Goal: Contribute content

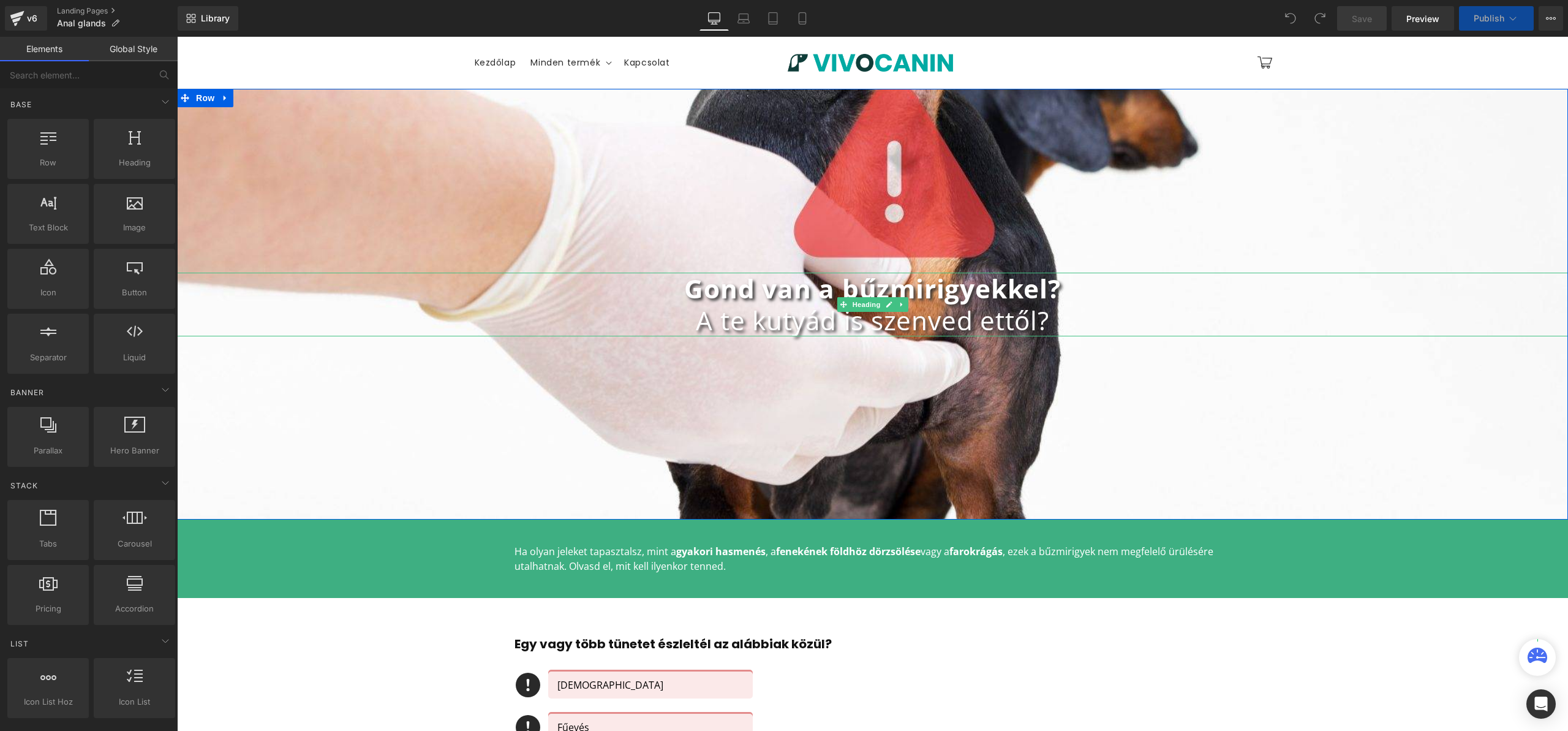
click at [759, 297] on b "Gond van a bűzmirigyekkel?" at bounding box center [872, 288] width 376 height 35
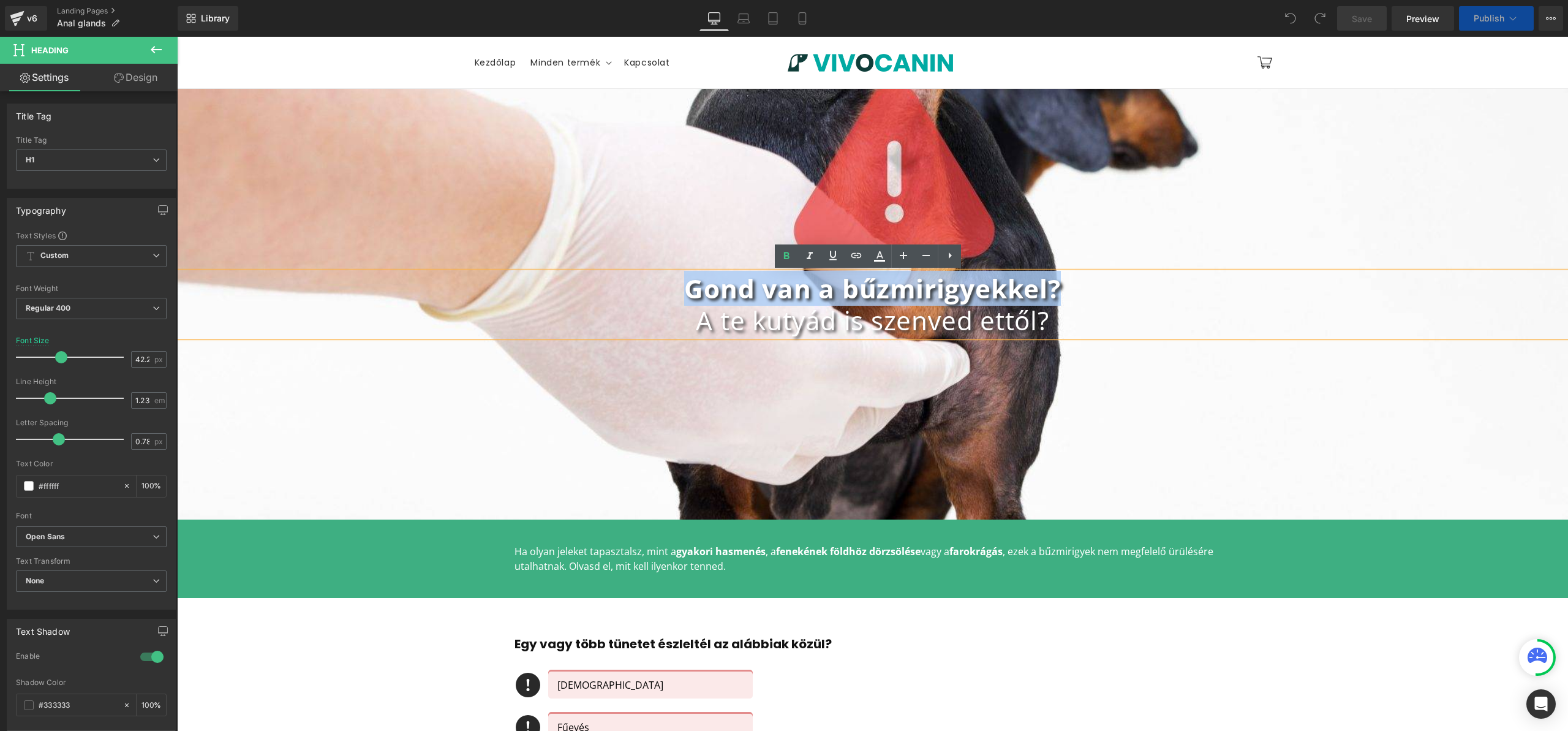
drag, startPoint x: 668, startPoint y: 290, endPoint x: 1100, endPoint y: 299, distance: 432.1
click at [1100, 299] on h1 "Gond van a bűzmirigyekkel?" at bounding box center [872, 289] width 1391 height 32
click at [963, 297] on b "Gond van a bűzmirigyekkel?" at bounding box center [872, 288] width 376 height 35
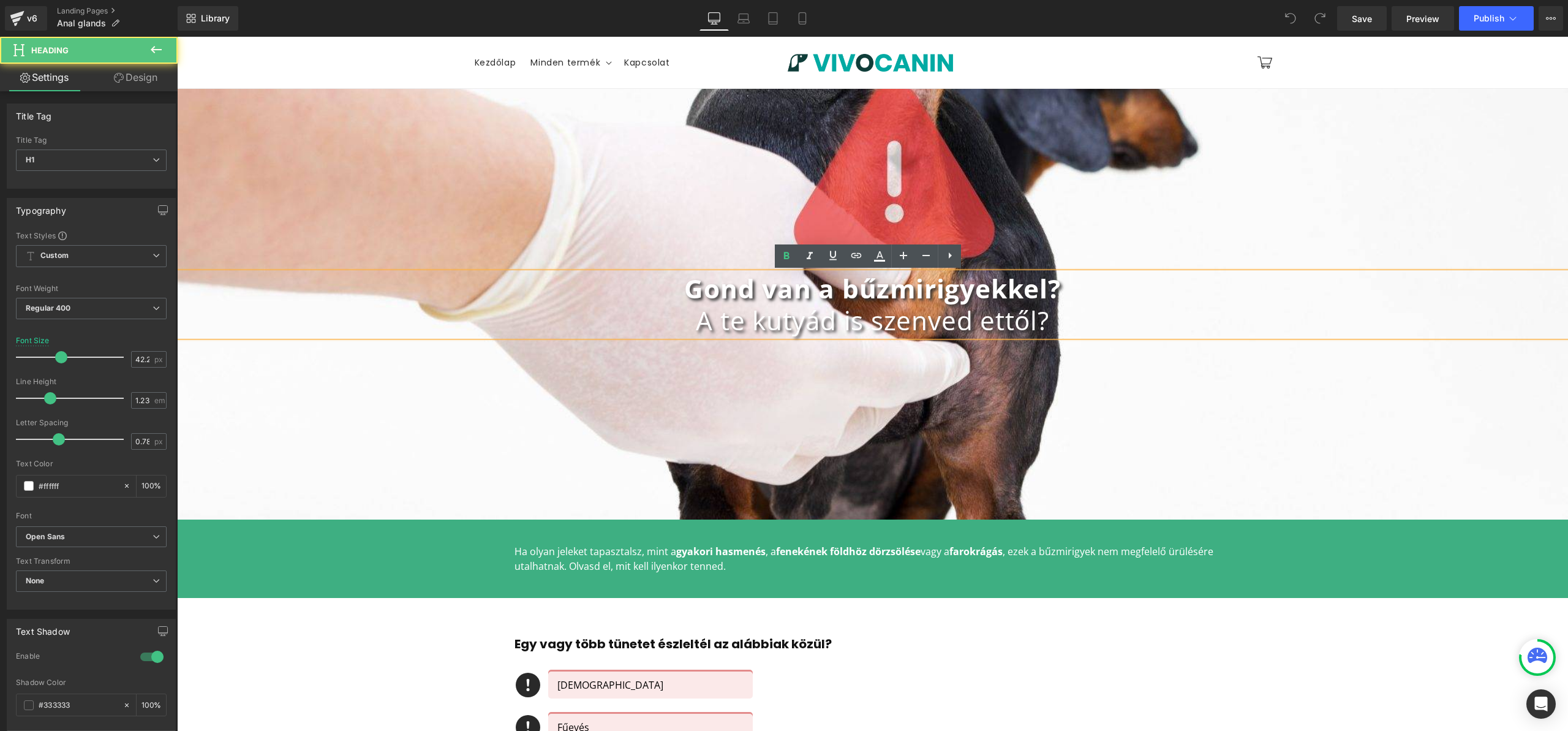
click at [962, 295] on b "Gond van a bűzmirigyekkel?" at bounding box center [872, 288] width 376 height 35
click at [932, 298] on b "Gond van a bűzmirigyekkel?" at bounding box center [872, 288] width 376 height 35
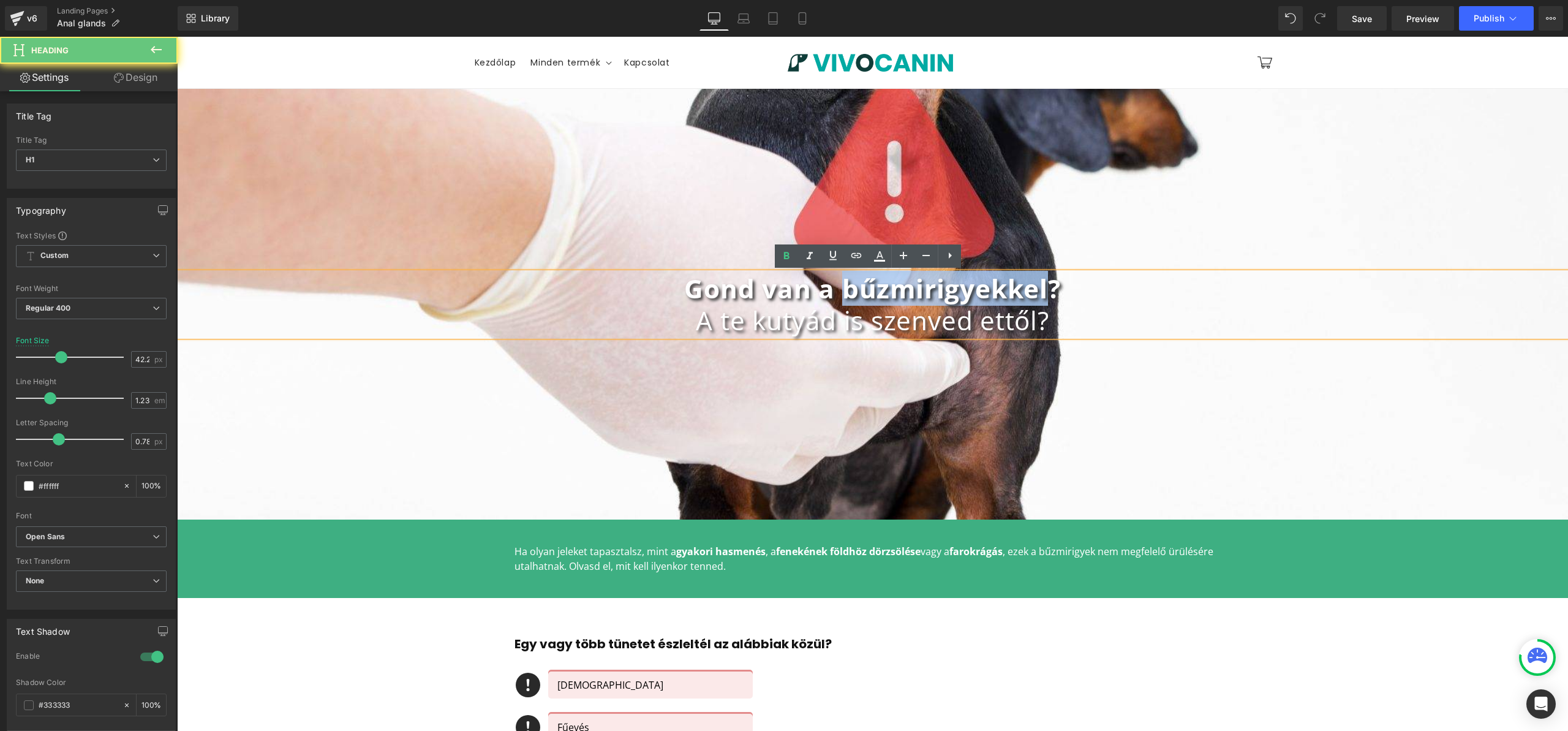
copy b "bűzmirigyekkel"
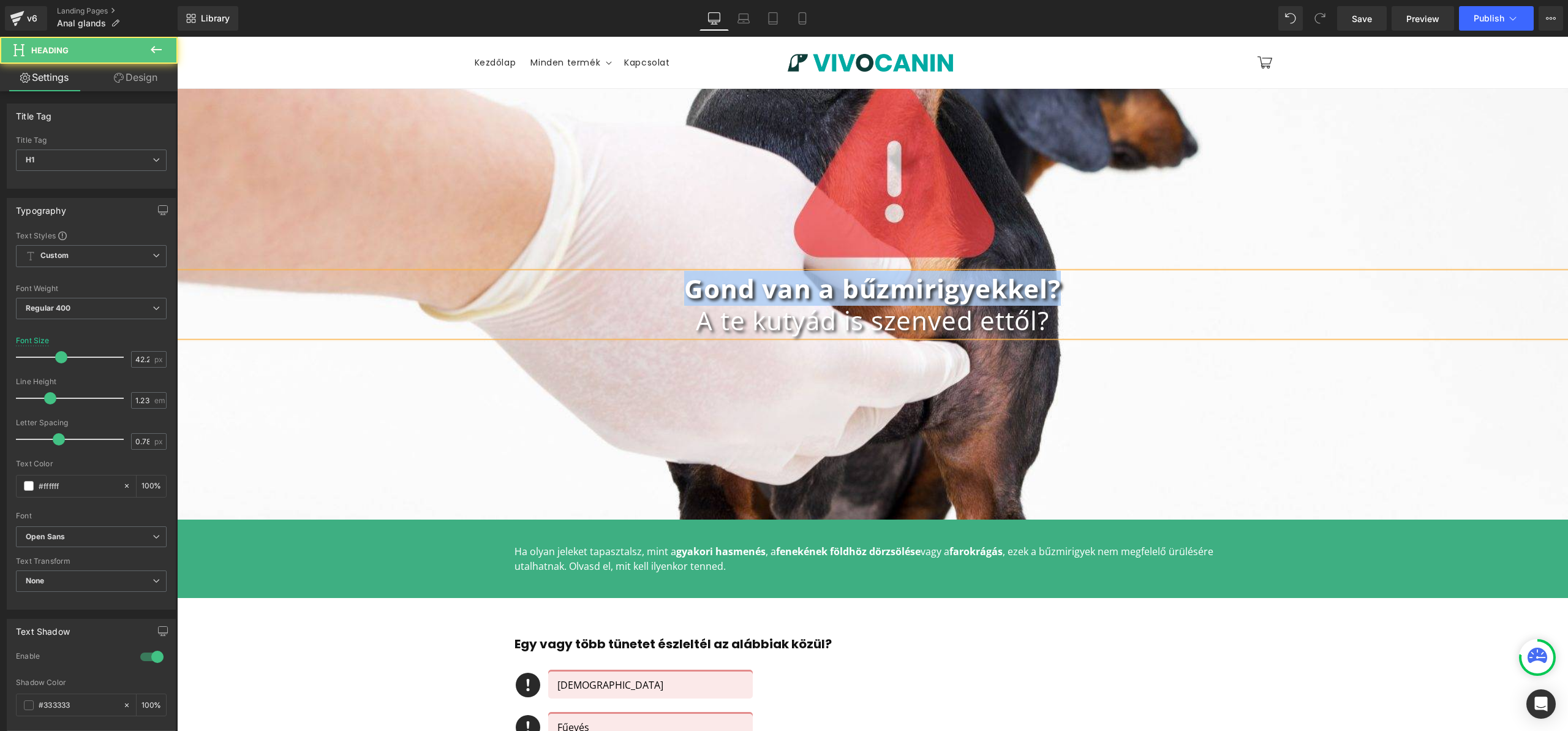
drag, startPoint x: 678, startPoint y: 294, endPoint x: 1210, endPoint y: 291, distance: 532.0
click at [1210, 291] on h1 "Gond van a bűzmirigyekkel?" at bounding box center [872, 289] width 1391 height 32
copy b "Gond van a bűzmirigyekkel?"
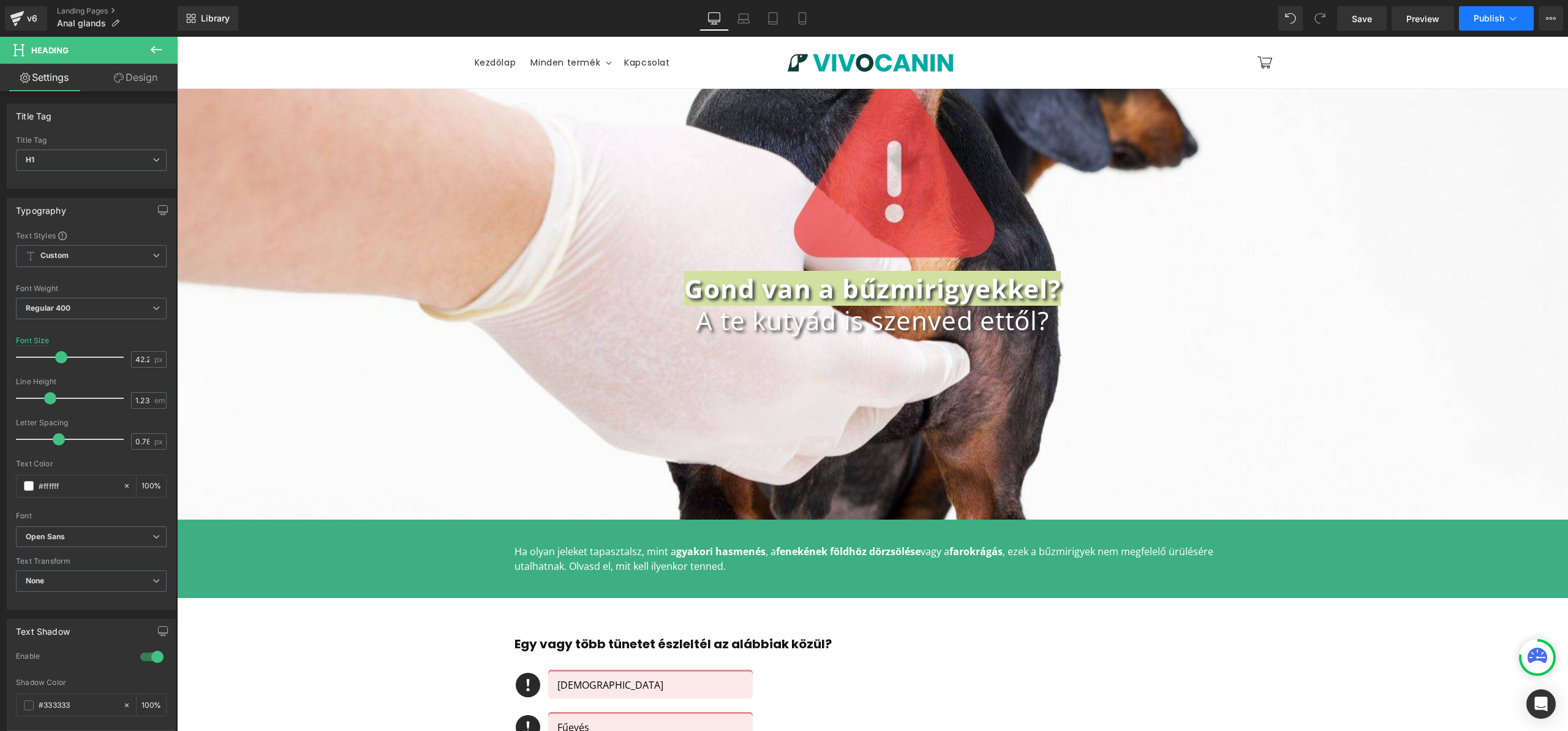
click at [1517, 13] on icon at bounding box center [1513, 18] width 12 height 12
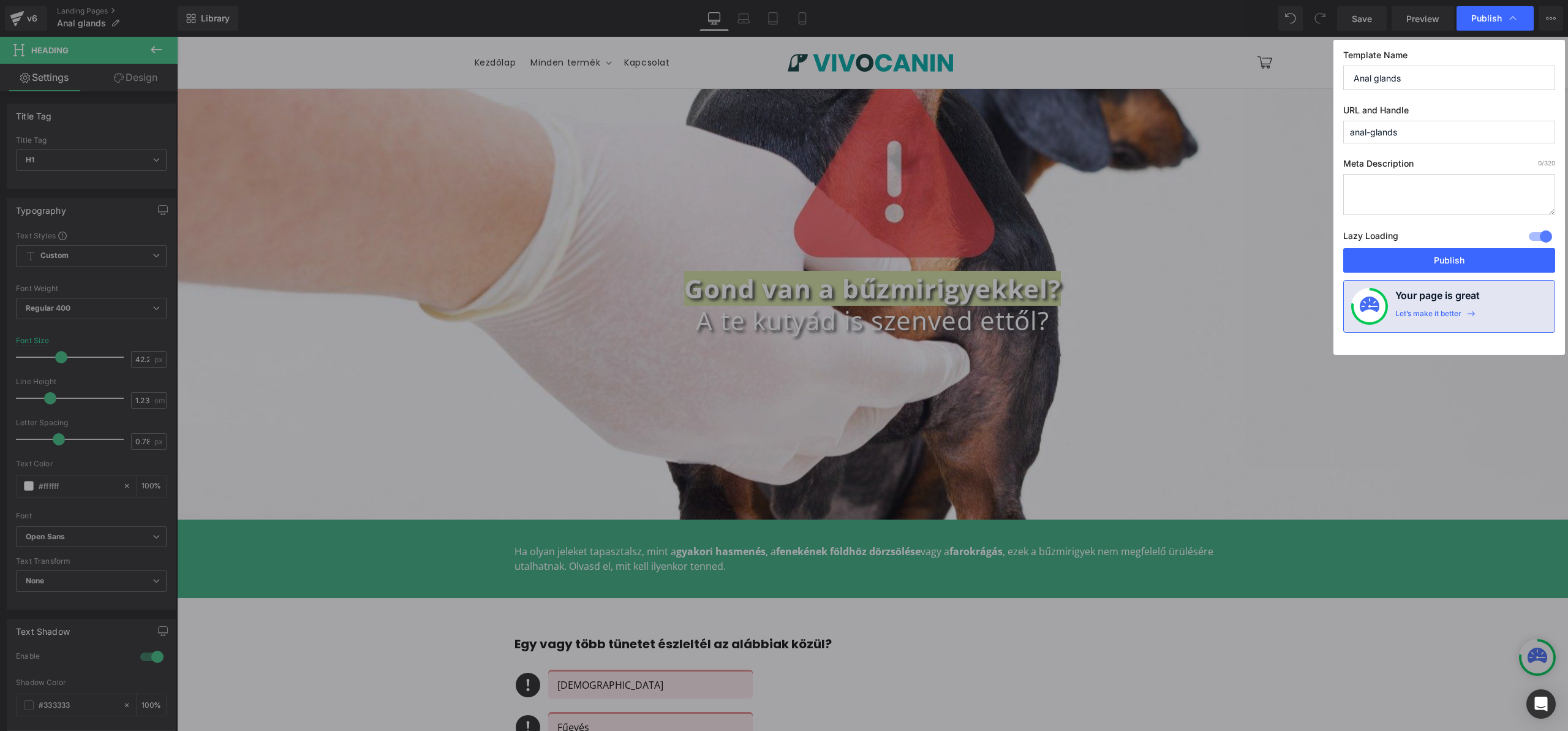
drag, startPoint x: 1438, startPoint y: 124, endPoint x: 1097, endPoint y: 118, distance: 341.1
click at [1085, 114] on div "Publish Template Name Anal glands URL and Handle anal-glands Meta Description 0…" at bounding box center [784, 365] width 1568 height 731
paste input "Gond van a bűzmirigyekkel?"
type input "gond-van-a-bűzmirigyekkel"
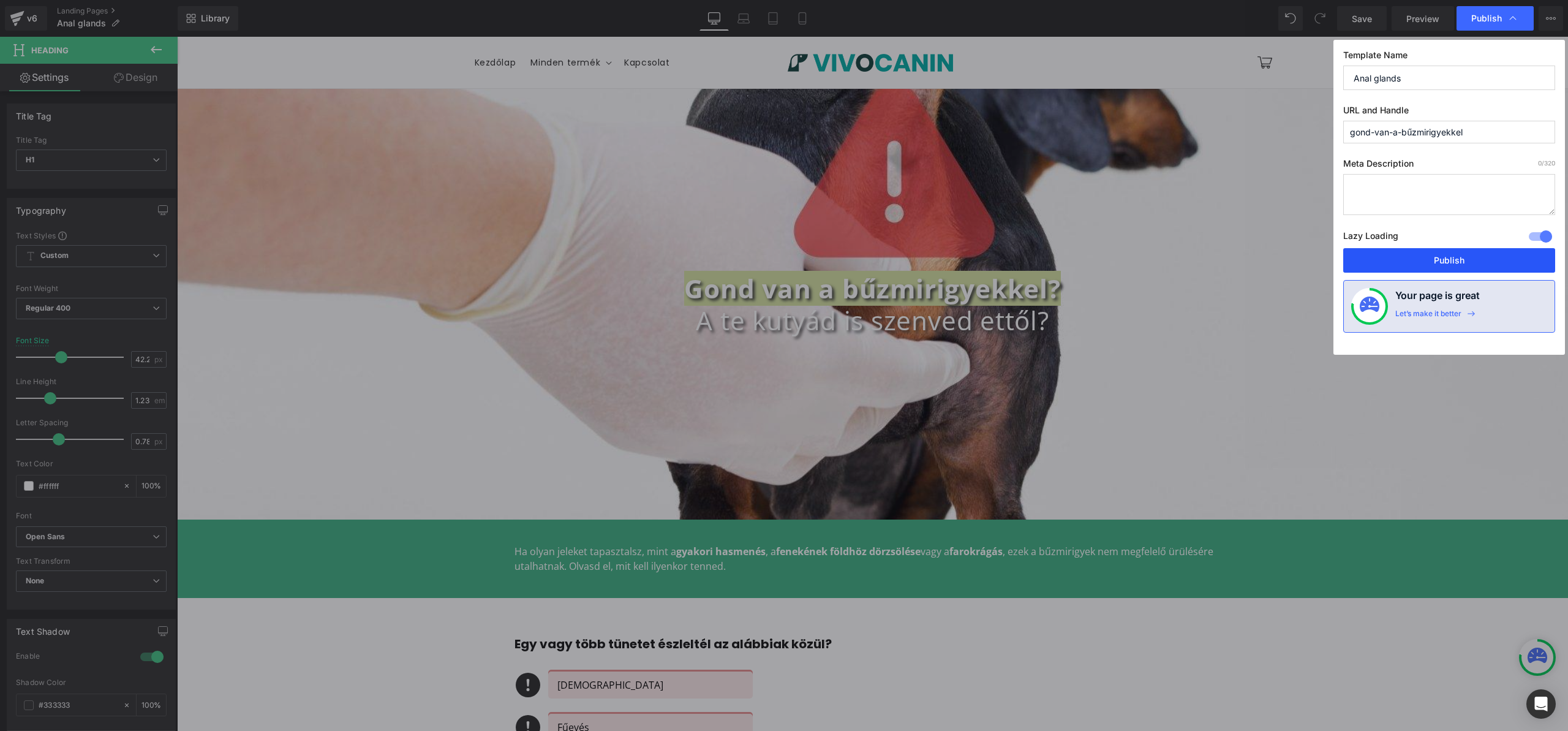
click at [1468, 263] on button "Publish" at bounding box center [1449, 260] width 212 height 25
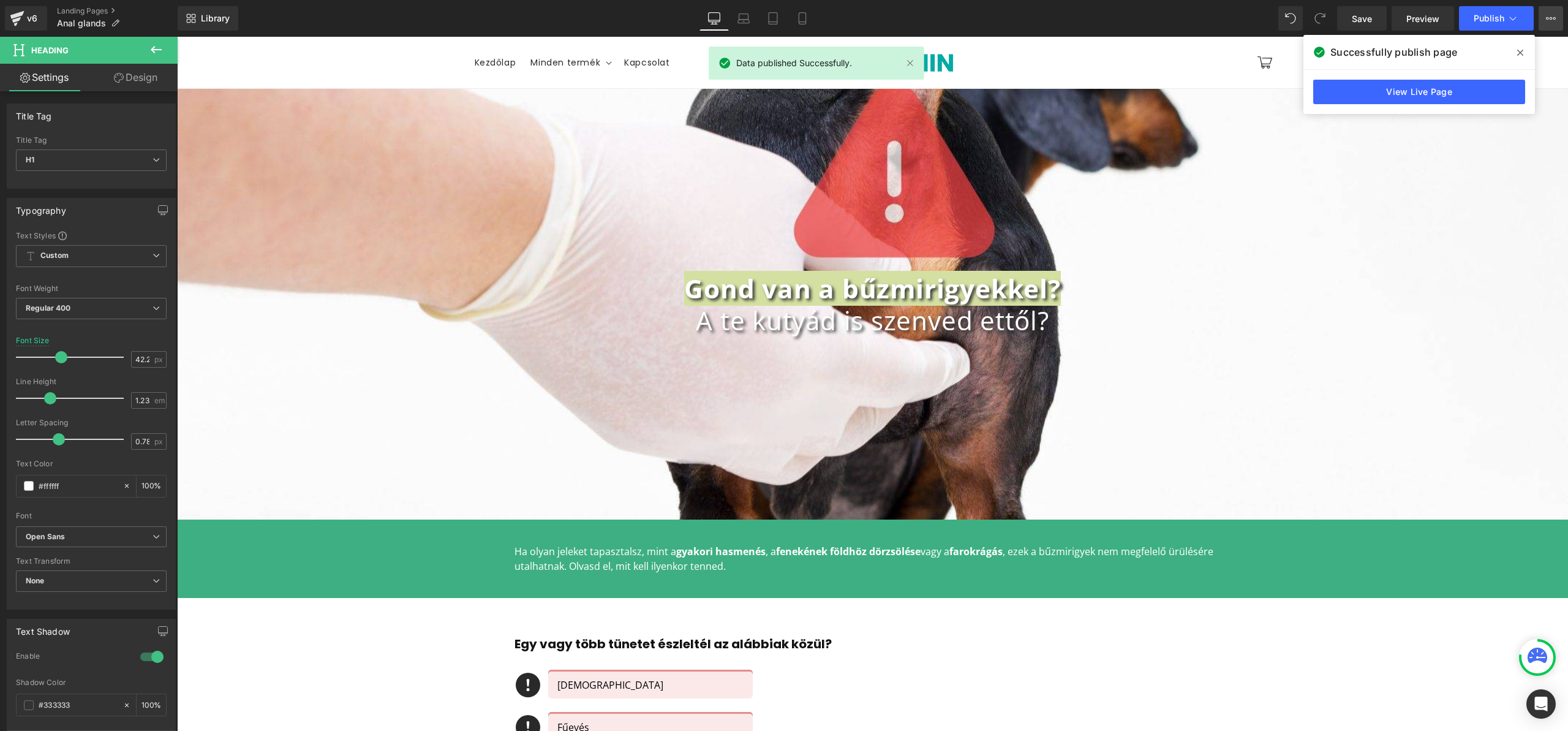
click at [1551, 21] on icon at bounding box center [1550, 18] width 10 height 10
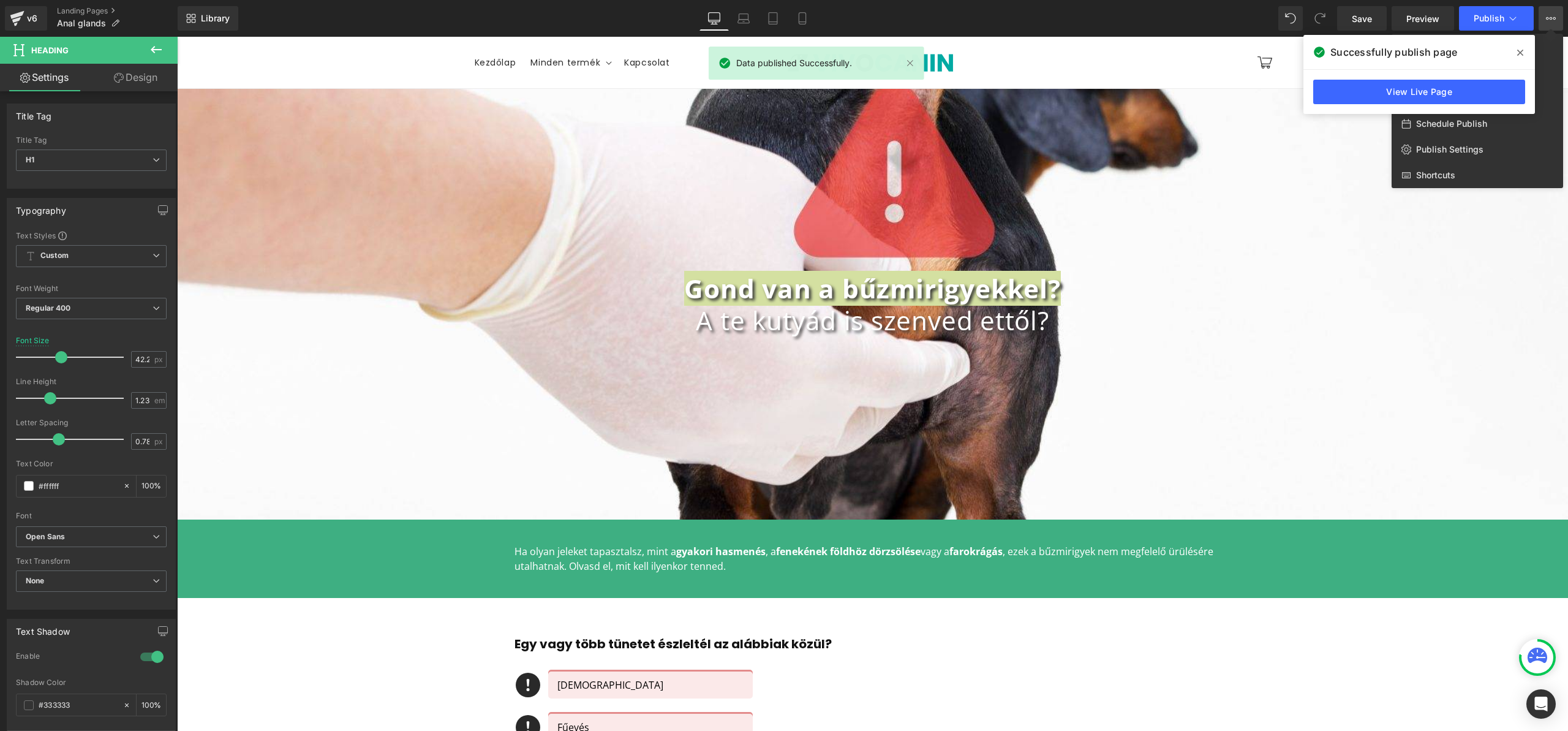
click at [1516, 57] on span at bounding box center [1520, 53] width 19 height 19
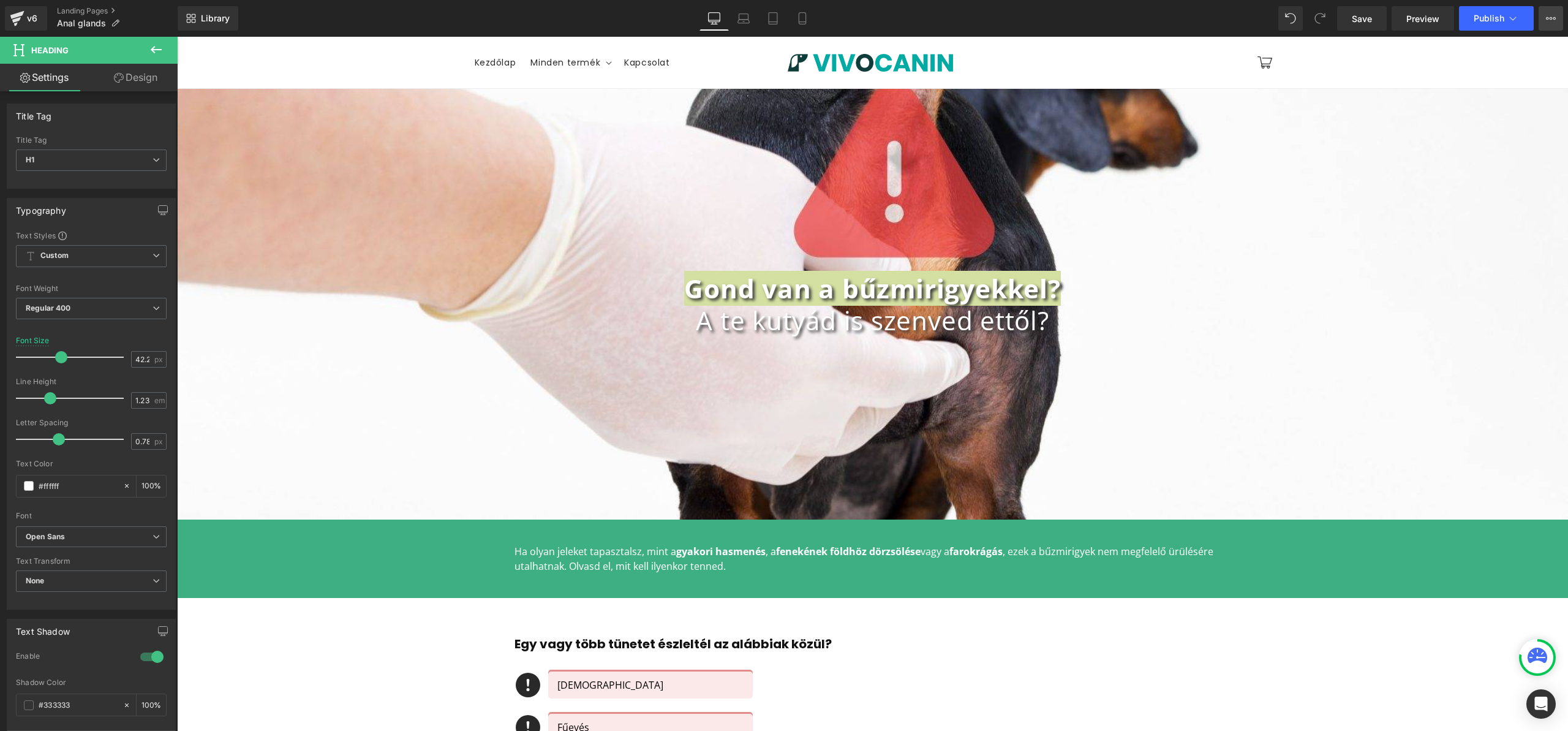
click at [1555, 16] on icon at bounding box center [1550, 18] width 10 height 10
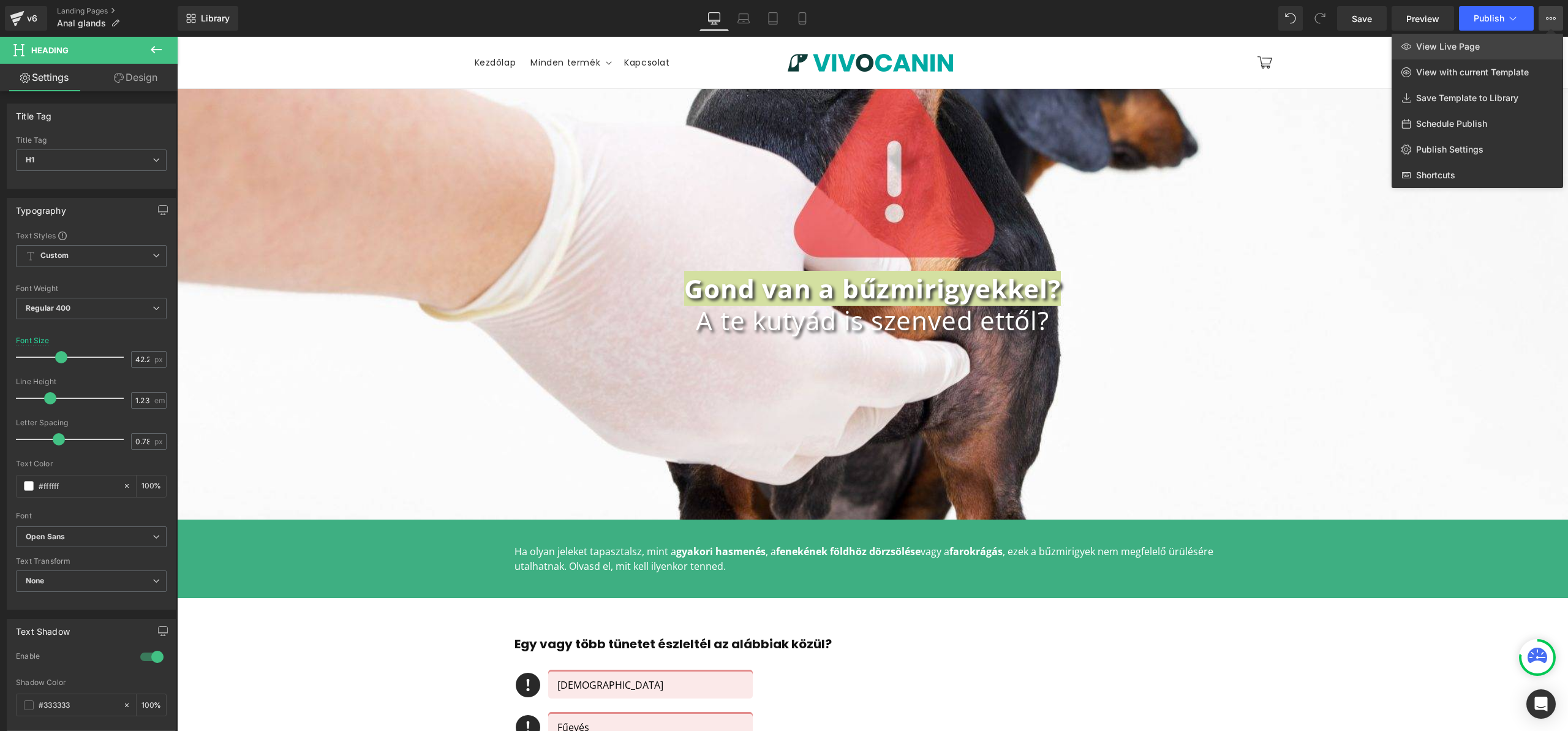
click at [1516, 49] on link "View Live Page" at bounding box center [1477, 46] width 172 height 26
